Goal: Find specific page/section: Find specific page/section

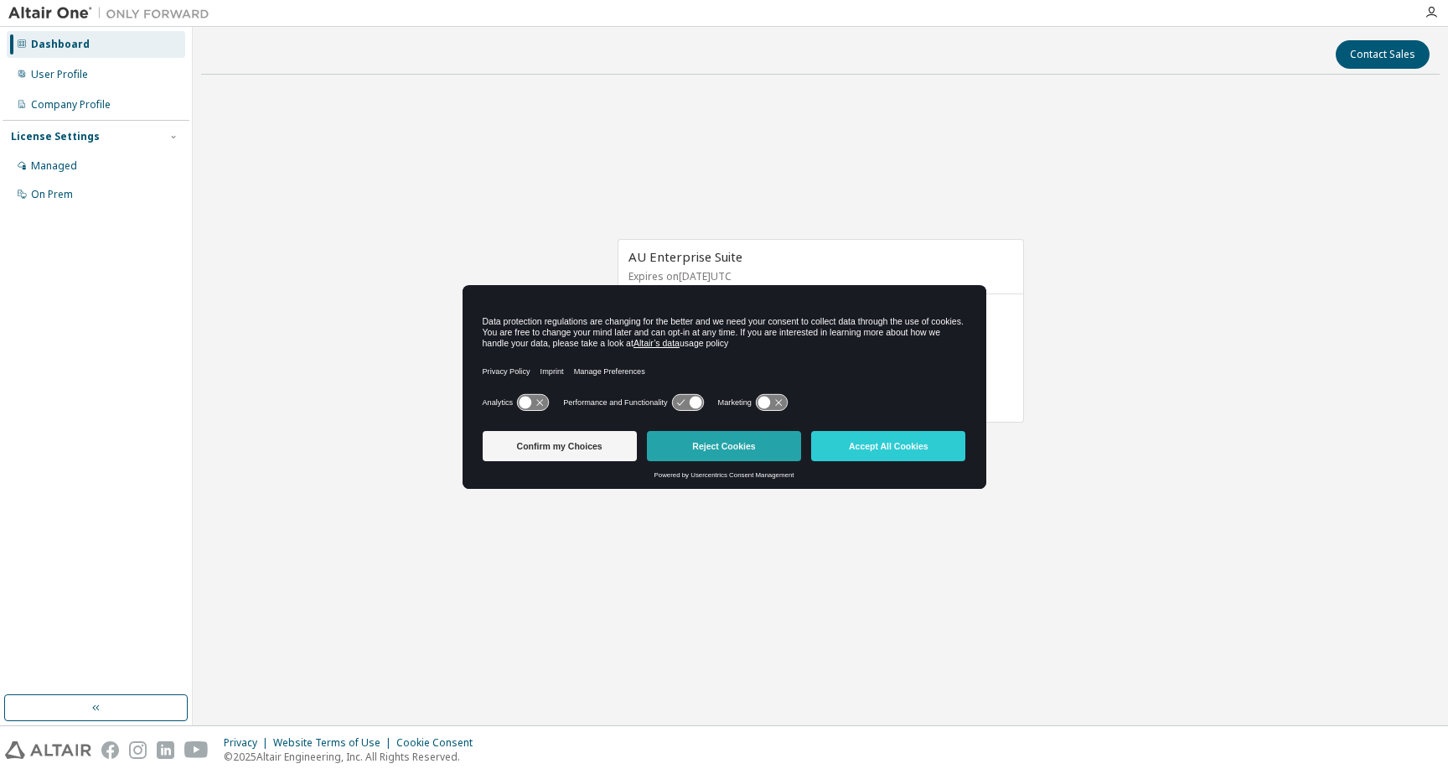
click at [668, 453] on button "Reject Cookies" at bounding box center [724, 446] width 154 height 30
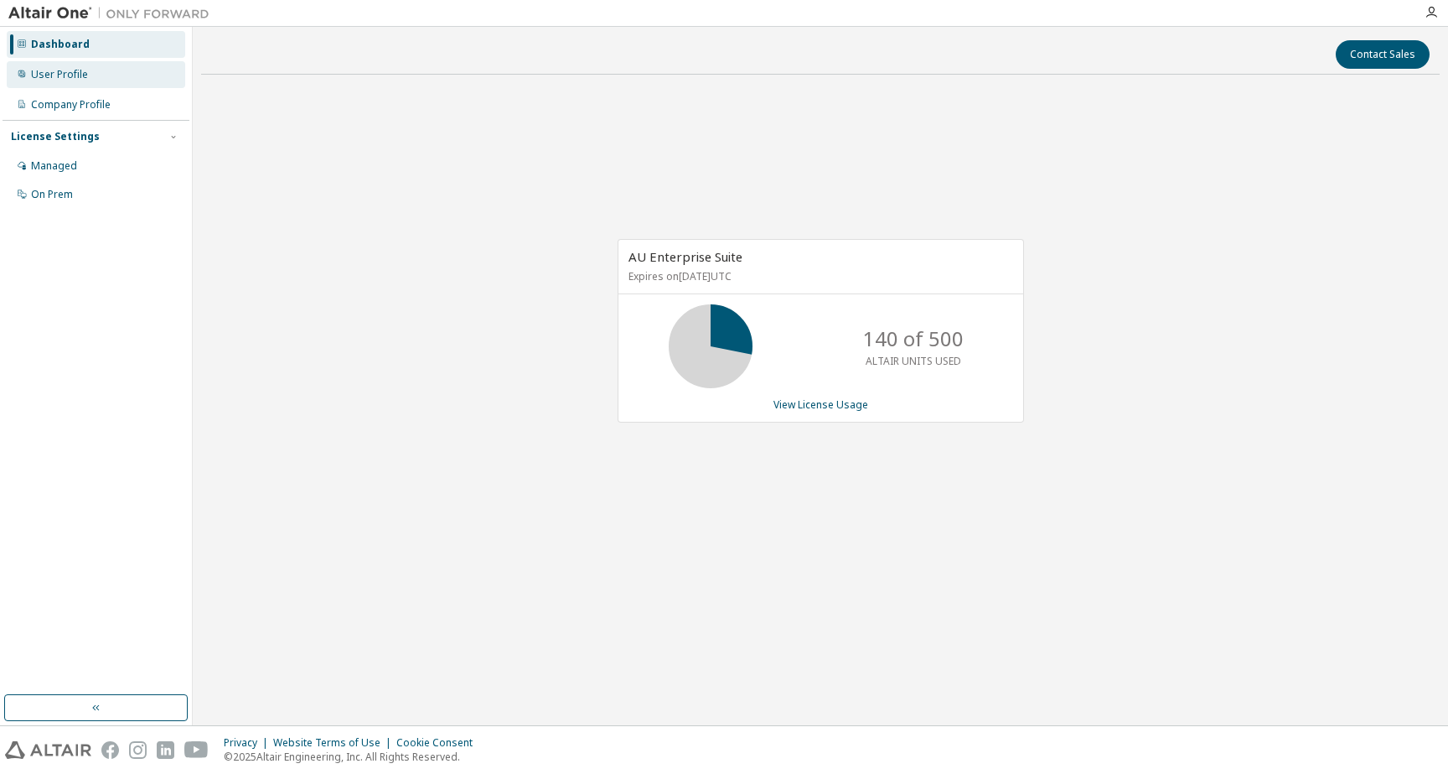
click at [132, 84] on div "User Profile" at bounding box center [96, 74] width 179 height 27
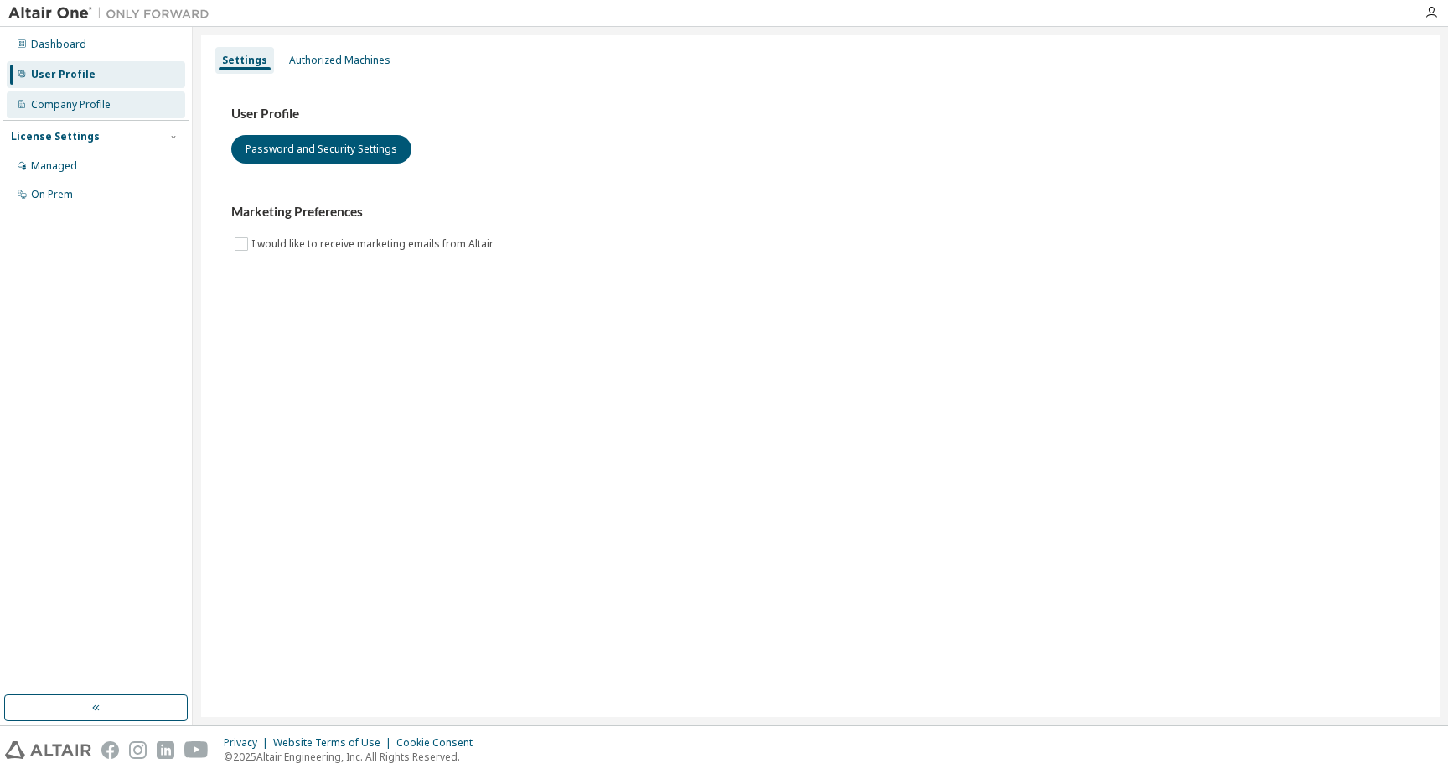
click at [130, 111] on div "Company Profile" at bounding box center [96, 104] width 179 height 27
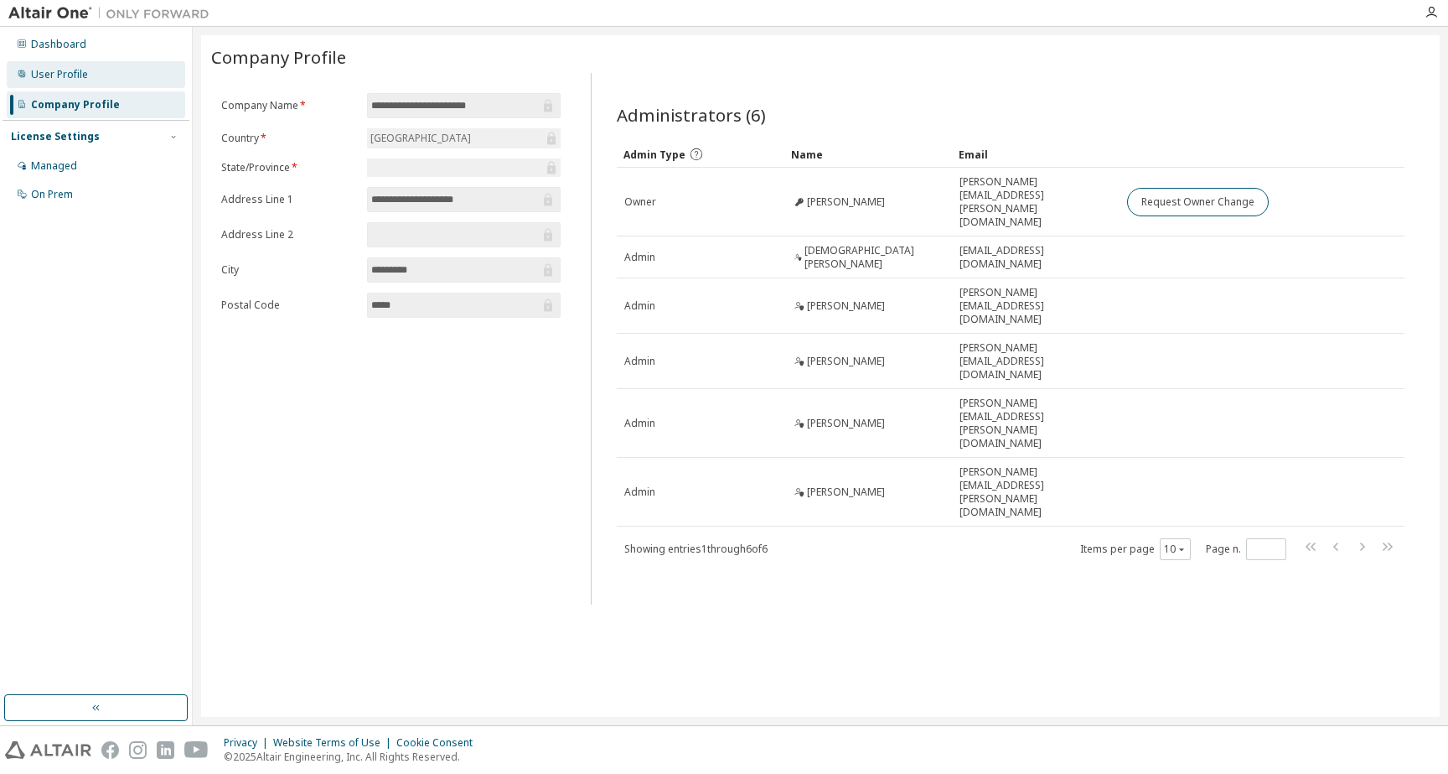
click at [126, 77] on div "User Profile" at bounding box center [96, 74] width 179 height 27
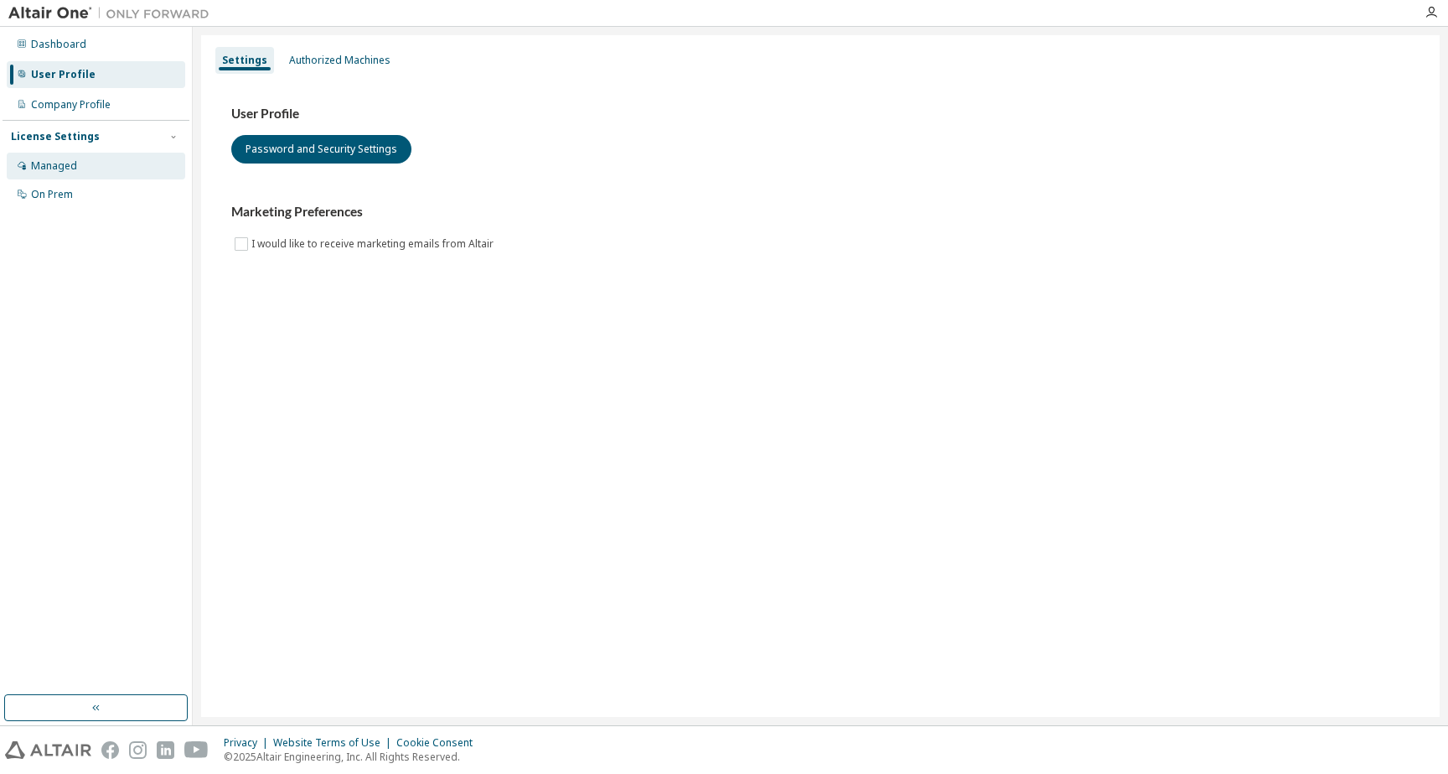
click at [116, 158] on div "Managed" at bounding box center [96, 166] width 179 height 27
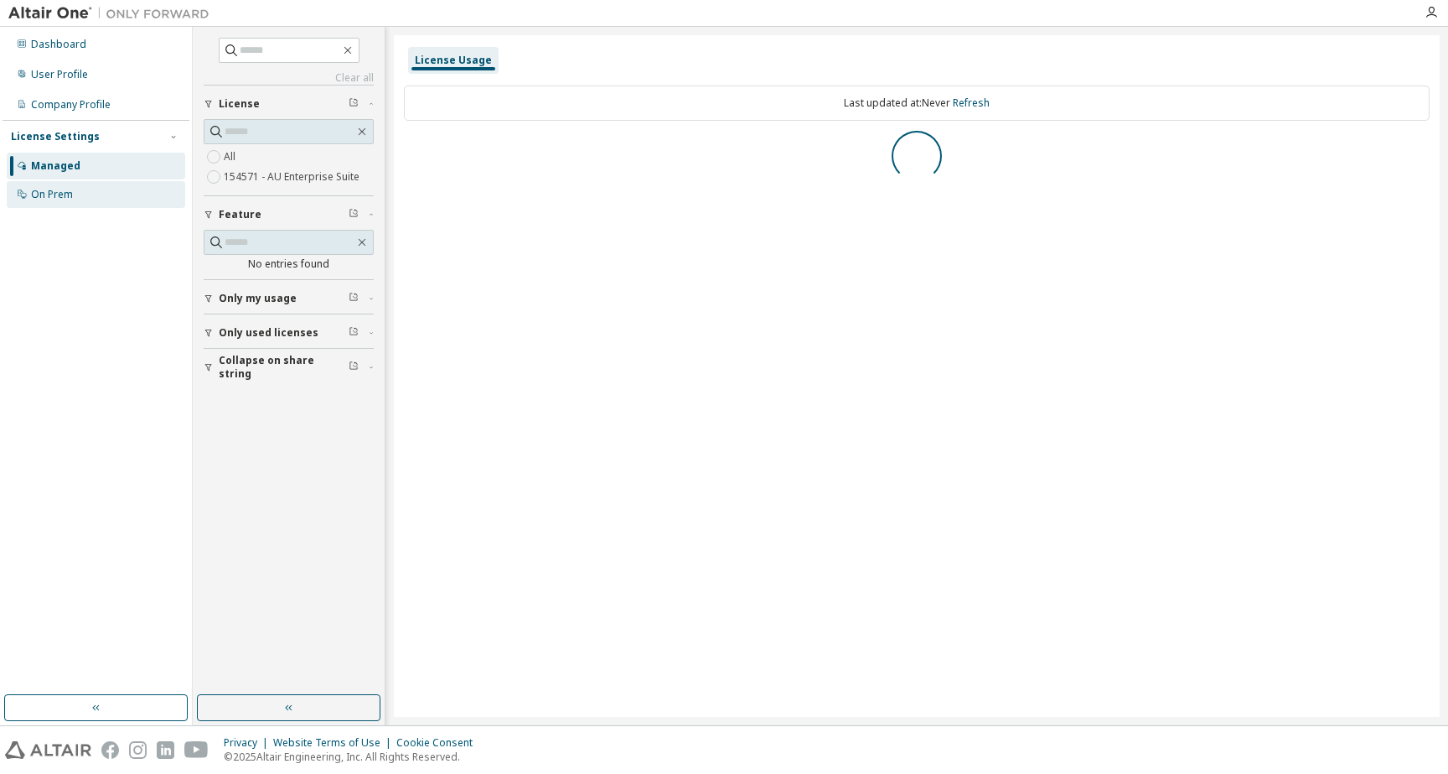
click at [118, 188] on div "On Prem" at bounding box center [96, 194] width 179 height 27
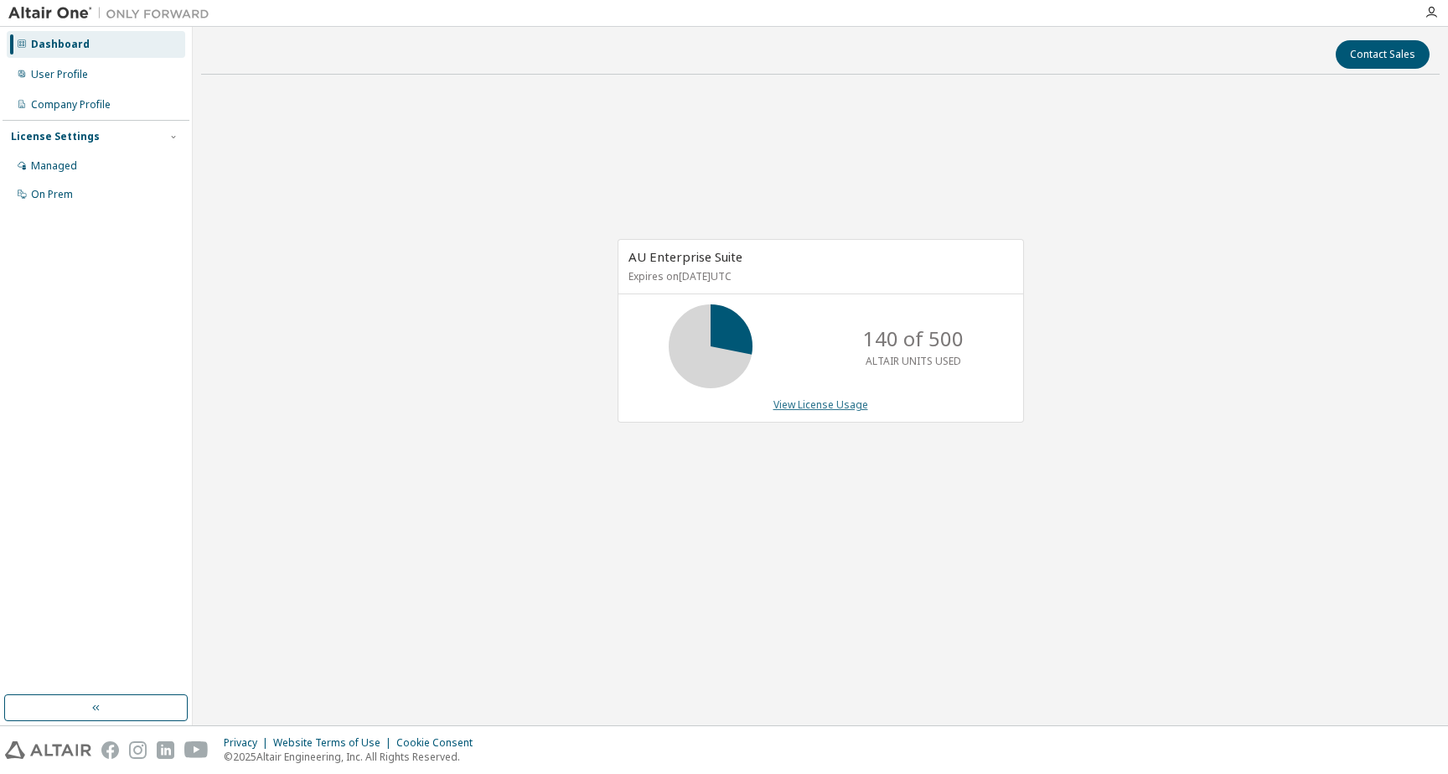
click at [792, 400] on link "View License Usage" at bounding box center [821, 404] width 95 height 14
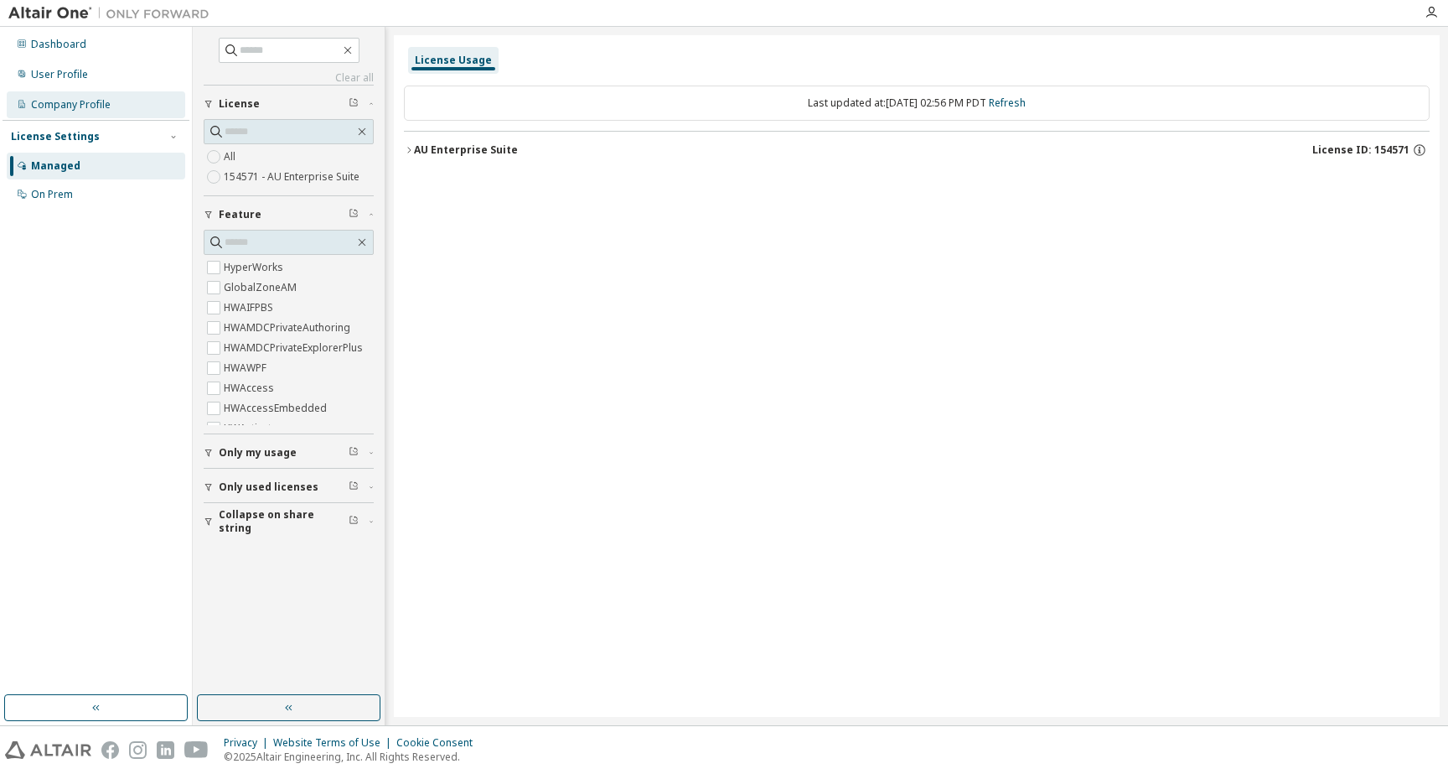
click at [147, 112] on div "Company Profile" at bounding box center [96, 104] width 179 height 27
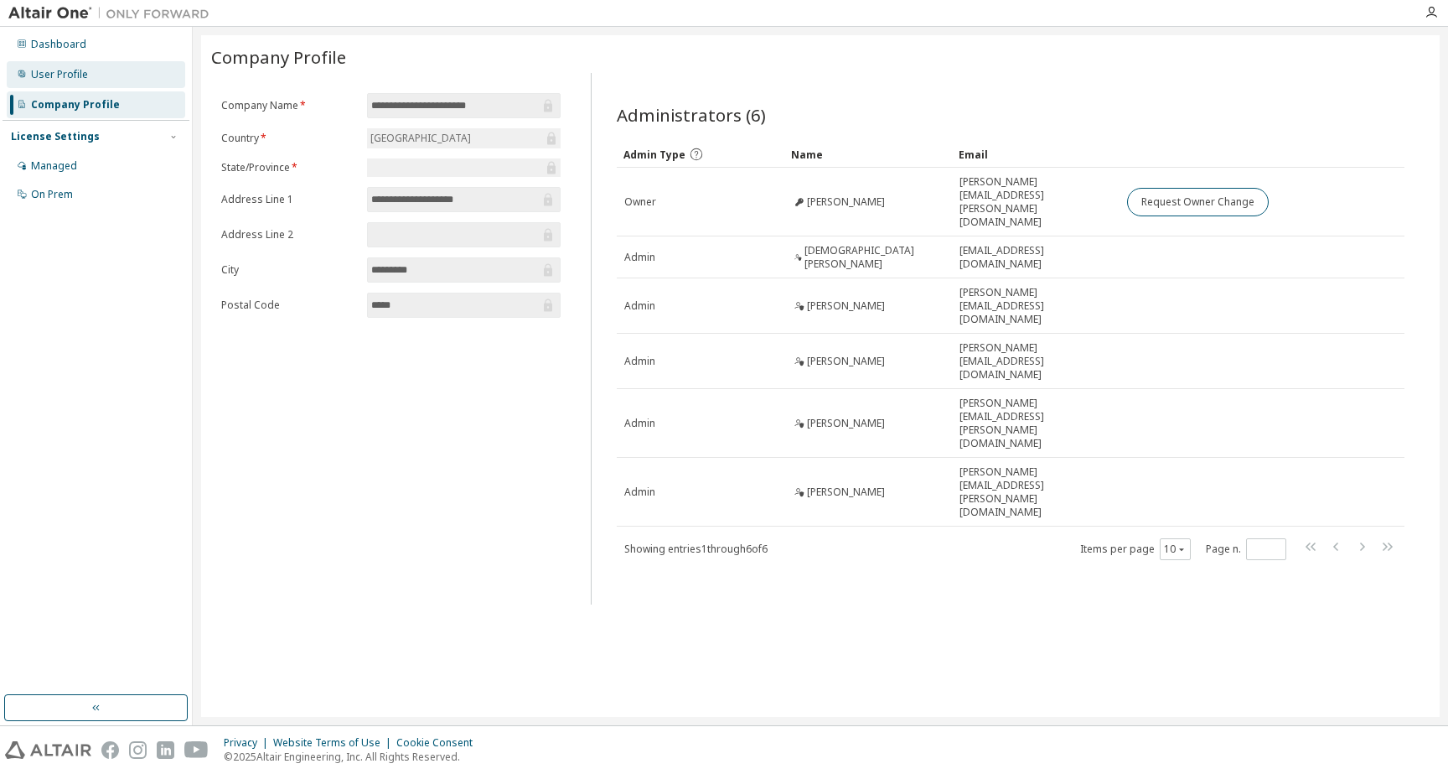
click at [138, 75] on div "User Profile" at bounding box center [96, 74] width 179 height 27
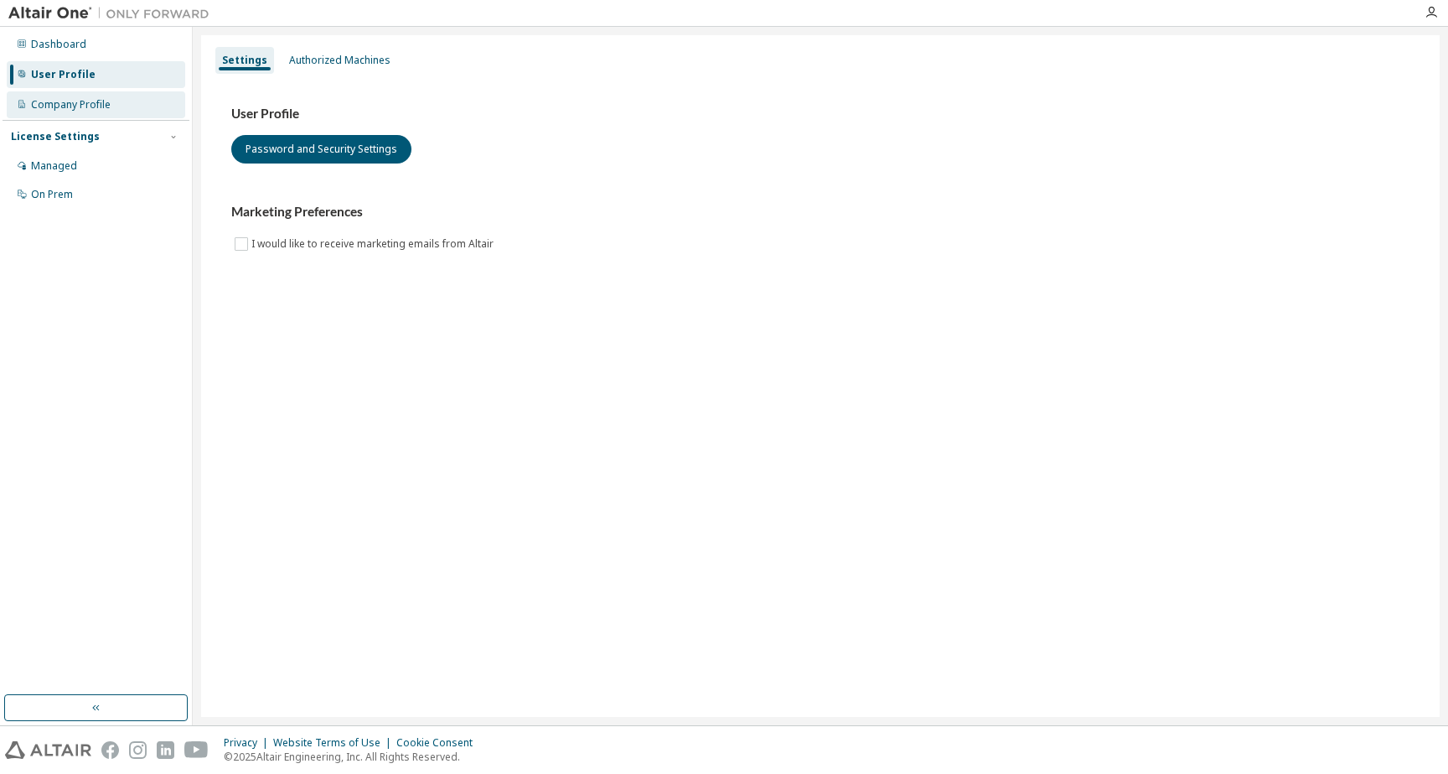
click at [127, 115] on div "Company Profile" at bounding box center [96, 104] width 179 height 27
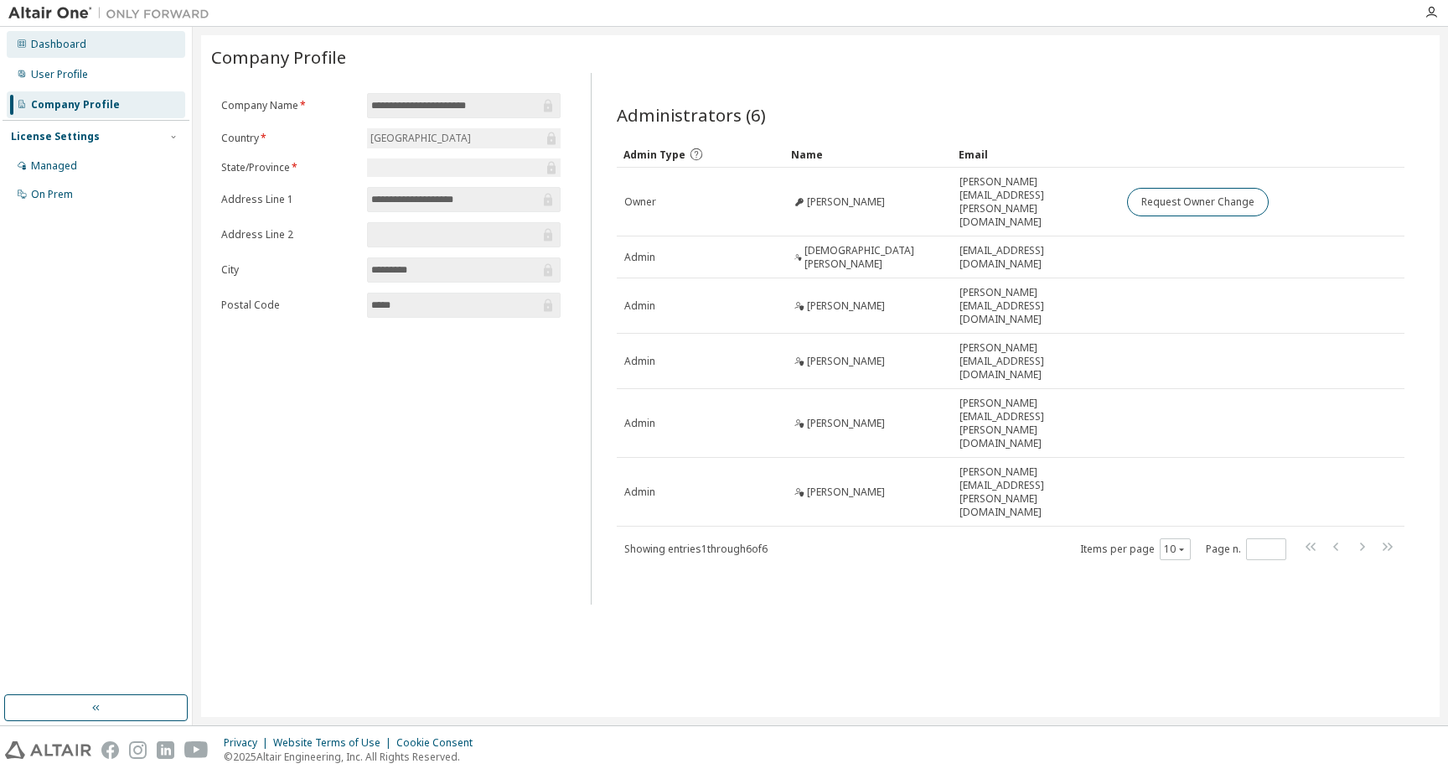
click at [133, 43] on div "Dashboard" at bounding box center [96, 44] width 179 height 27
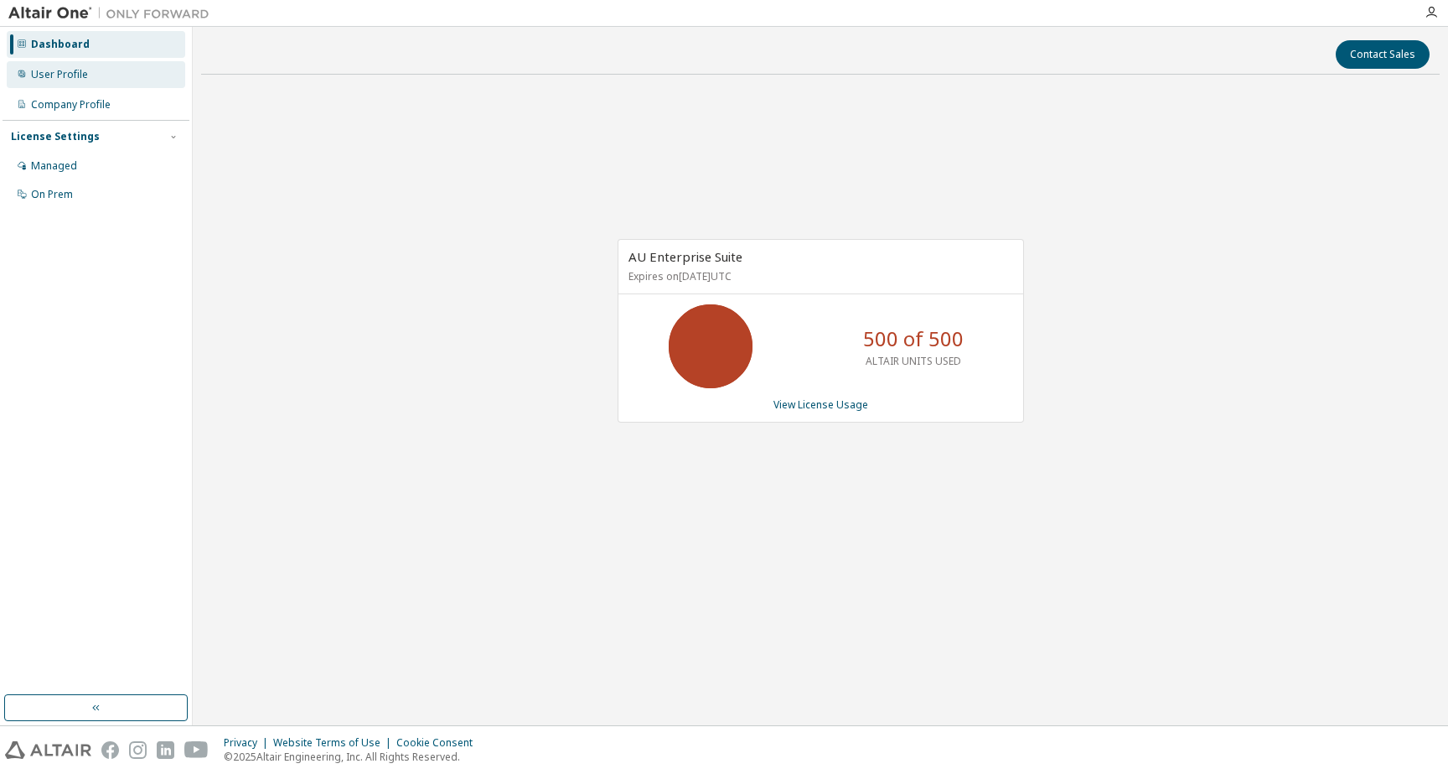
click at [108, 70] on div "User Profile" at bounding box center [96, 74] width 179 height 27
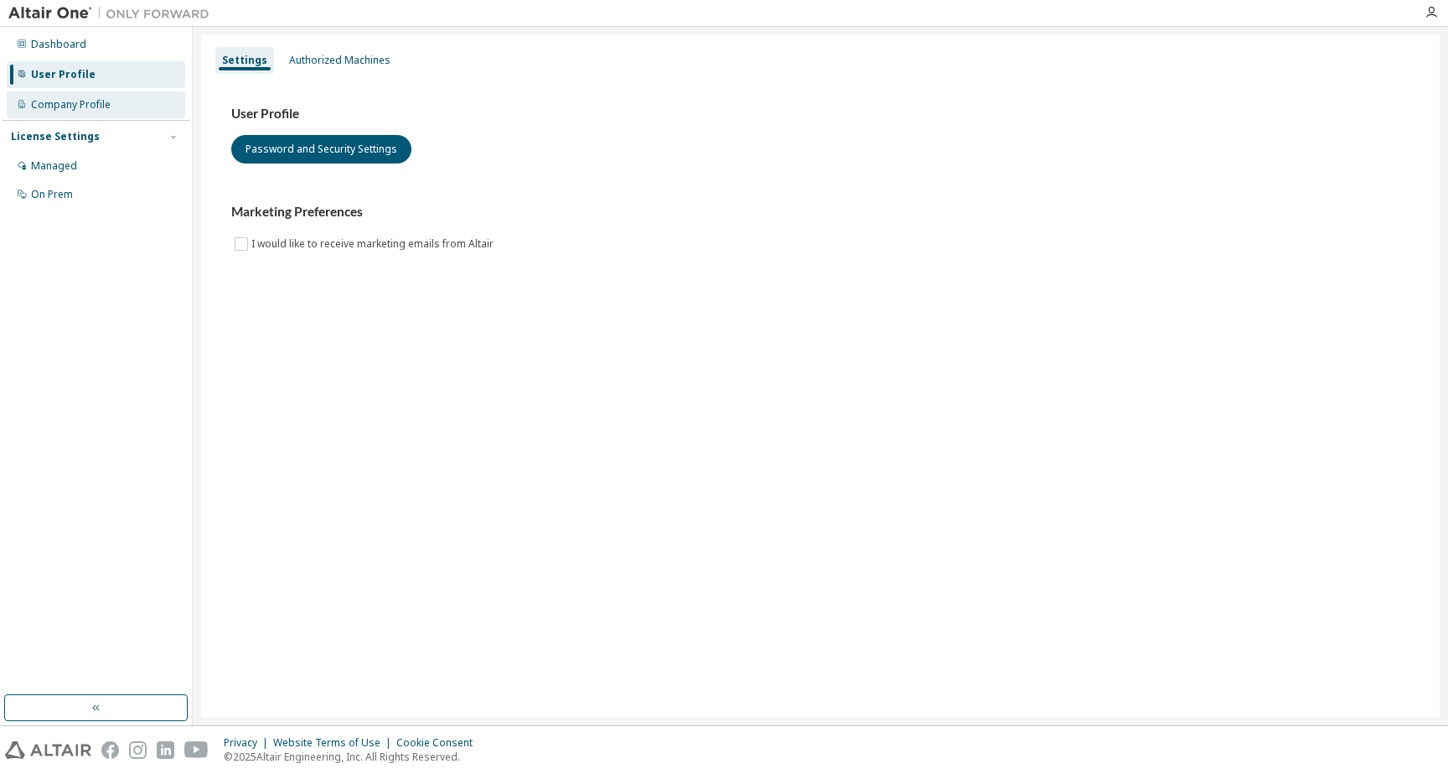
click at [106, 96] on div "Company Profile" at bounding box center [96, 104] width 179 height 27
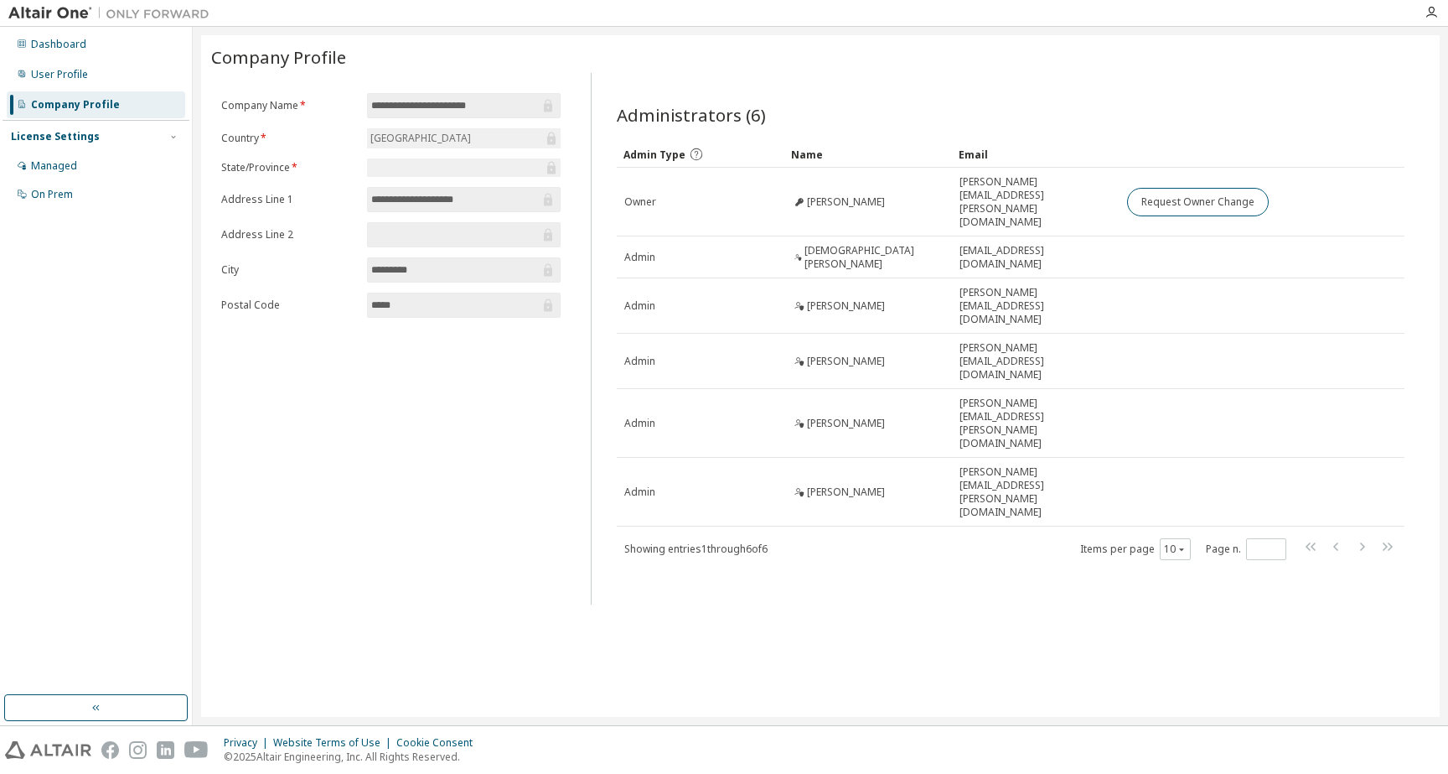
click at [88, 130] on div "License Settings" at bounding box center [55, 136] width 89 height 13
click at [88, 134] on div "License Settings" at bounding box center [55, 136] width 89 height 13
click at [87, 175] on div "Managed" at bounding box center [96, 166] width 179 height 27
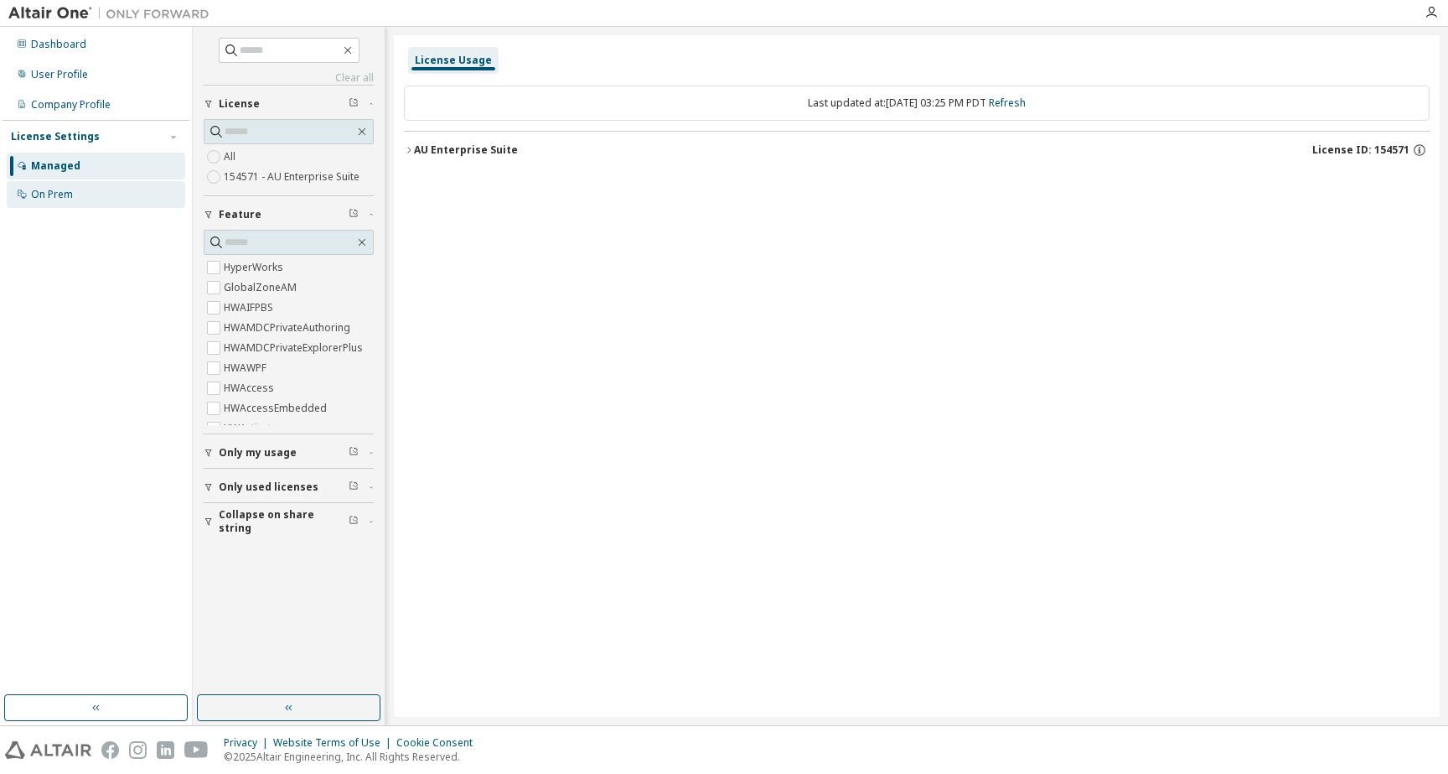
click at [87, 195] on div "On Prem" at bounding box center [96, 194] width 179 height 27
